Goal: Task Accomplishment & Management: Manage account settings

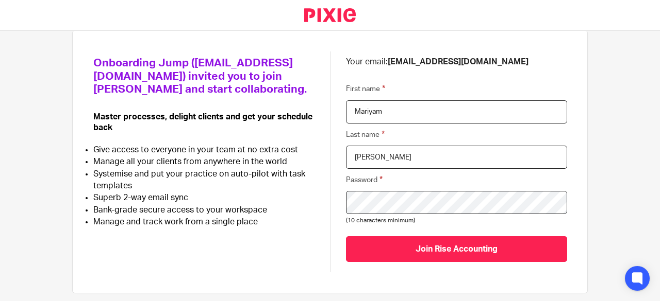
scroll to position [101, 0]
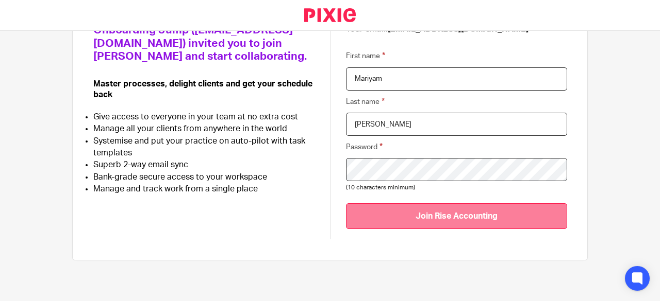
click at [427, 213] on input "Join Rise Accounting" at bounding box center [456, 216] width 221 height 25
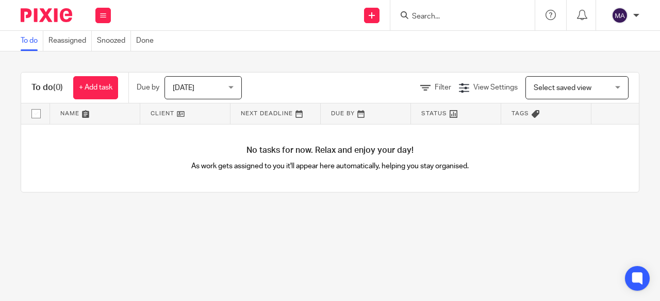
click at [466, 20] on input "Search" at bounding box center [457, 16] width 93 height 9
click at [462, 11] on form at bounding box center [466, 15] width 110 height 13
click at [107, 22] on button at bounding box center [102, 15] width 15 height 15
click at [114, 82] on li "Clients" at bounding box center [102, 78] width 27 height 15
click at [105, 78] on link "Clients" at bounding box center [100, 78] width 23 height 7
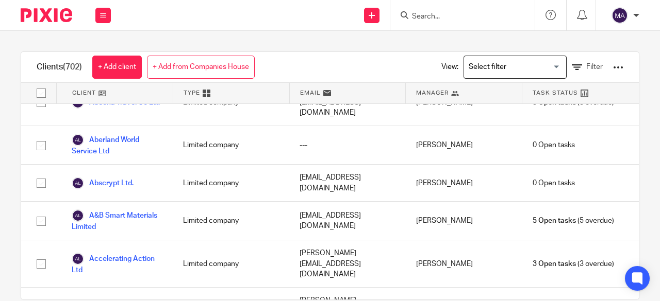
scroll to position [188, 0]
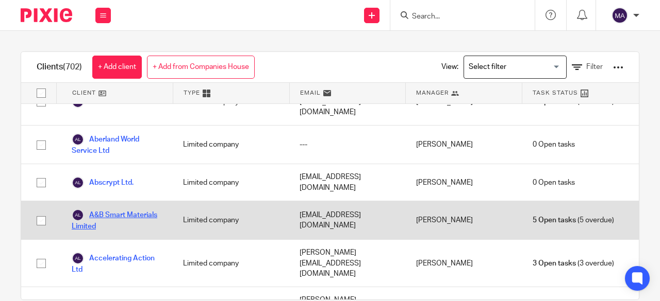
click at [111, 209] on link "A&B Smart Materials Limited" at bounding box center [117, 220] width 91 height 23
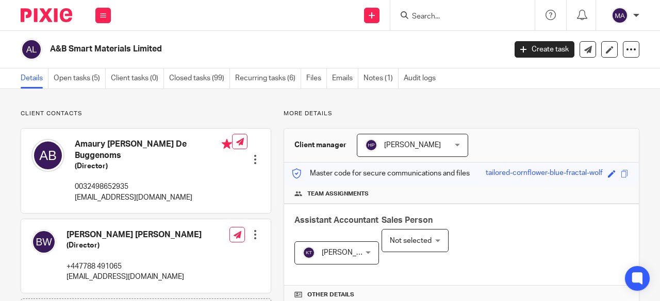
click at [360, 79] on ul "Details Open tasks (5) Client tasks (0) Closed tasks (99) Recurring tasks (6) F…" at bounding box center [233, 79] width 425 height 20
click at [370, 77] on link "Notes (1)" at bounding box center [380, 79] width 35 height 20
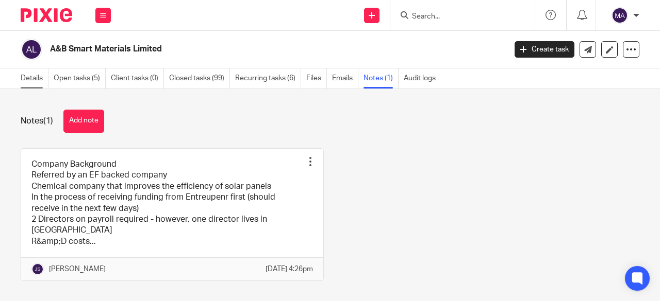
click at [37, 78] on link "Details" at bounding box center [35, 79] width 28 height 20
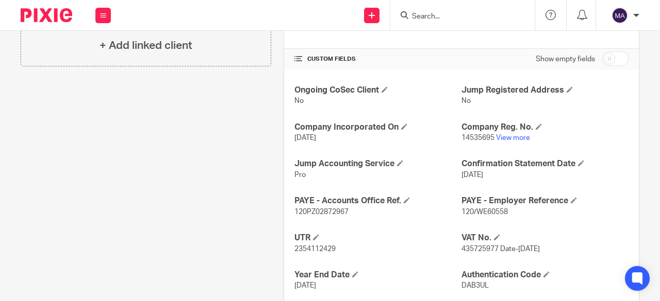
scroll to position [352, 0]
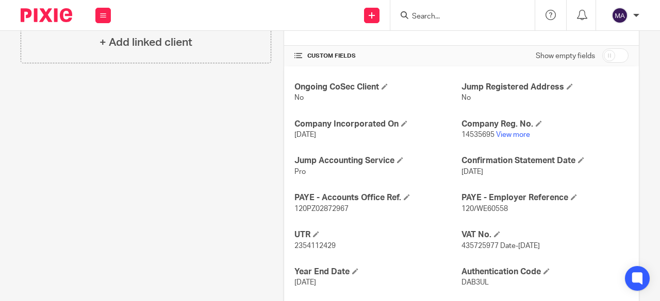
click at [615, 48] on input "checkbox" at bounding box center [615, 55] width 26 height 14
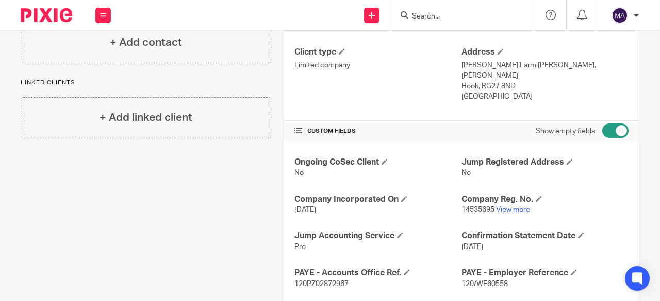
scroll to position [278, 0]
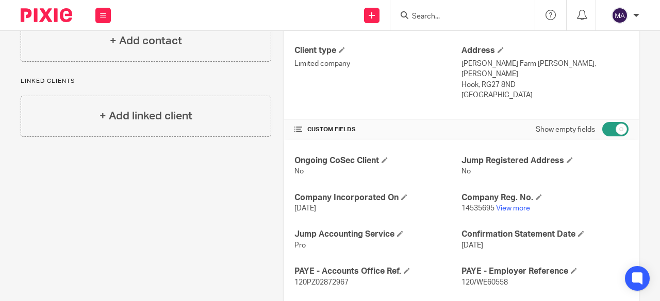
click at [607, 122] on input "checkbox" at bounding box center [615, 129] width 26 height 14
checkbox input "false"
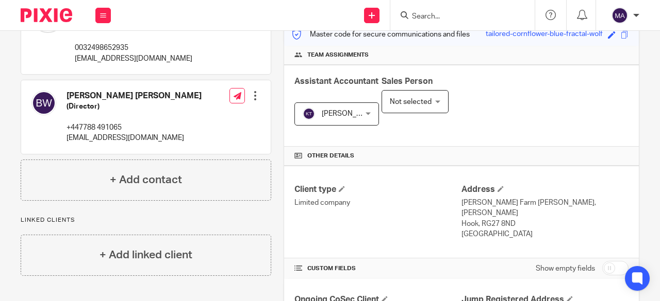
scroll to position [0, 0]
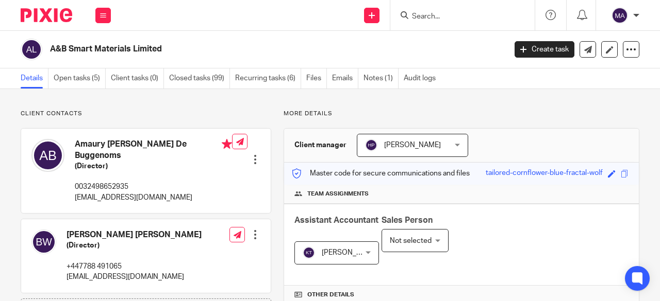
click at [376, 83] on link "Notes (1)" at bounding box center [380, 79] width 35 height 20
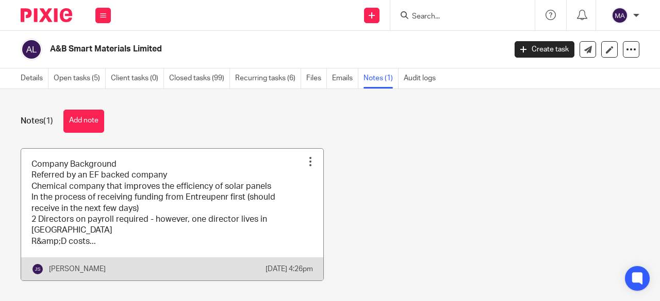
click at [236, 209] on link at bounding box center [172, 215] width 302 height 132
